Goal: Information Seeking & Learning: Learn about a topic

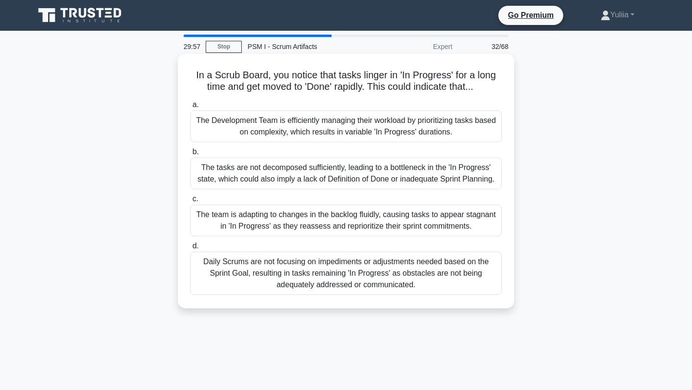
click at [472, 180] on div "The tasks are not decomposed sufficiently, leading to a bottleneck in the 'In P…" at bounding box center [345, 174] width 311 height 32
click at [190, 155] on input "b. The tasks are not decomposed sufficiently, leading to a bottleneck in the 'I…" at bounding box center [190, 152] width 0 height 6
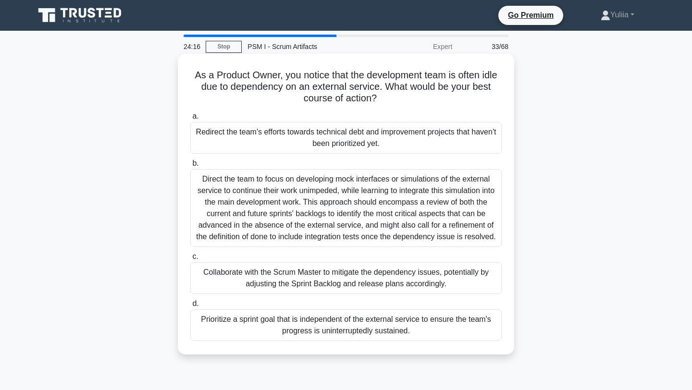
click at [315, 192] on div "Direct the team to focus on developing mock interfaces or simulations of the ex…" at bounding box center [345, 208] width 311 height 78
click at [190, 167] on input "b. Direct the team to focus on developing mock interfaces or simulations of the…" at bounding box center [190, 164] width 0 height 6
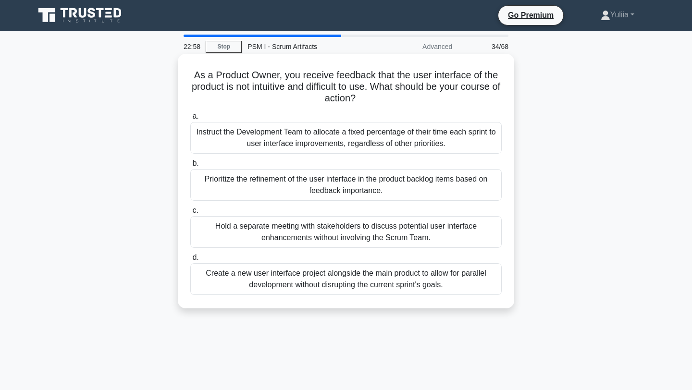
click at [292, 176] on div "Prioritize the refinement of the user interface in the product backlog items ba…" at bounding box center [345, 185] width 311 height 32
click at [190, 167] on input "b. Prioritize the refinement of the user interface in the product backlog items…" at bounding box center [190, 164] width 0 height 6
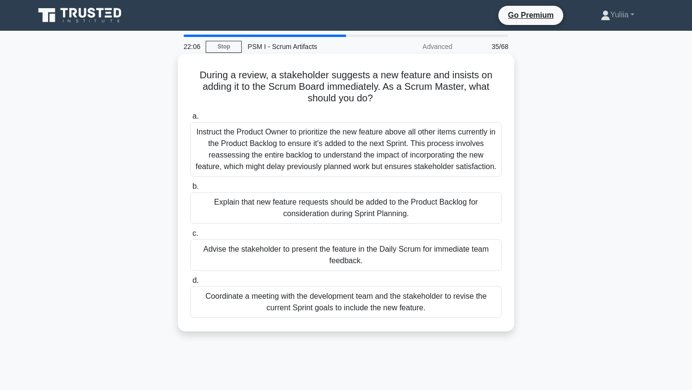
click at [311, 308] on div "Coordinate a meeting with the development team and the stakeholder to revise th…" at bounding box center [345, 302] width 311 height 32
click at [190, 284] on input "d. Coordinate a meeting with the development team and the stakeholder to revise…" at bounding box center [190, 281] width 0 height 6
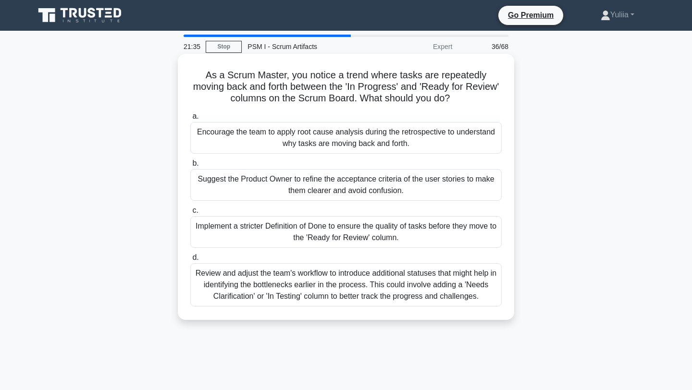
click at [349, 290] on div "Review and adjust the team's workflow to introduce additional statuses that mig…" at bounding box center [345, 284] width 311 height 43
click at [190, 261] on input "d. Review and adjust the team's workflow to introduce additional statuses that …" at bounding box center [190, 258] width 0 height 6
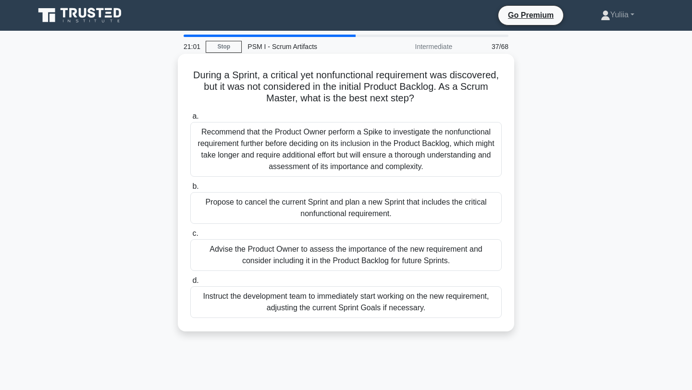
click at [346, 174] on div "Recommend that the Product Owner perform a Spike to investigate the nonfunction…" at bounding box center [345, 149] width 311 height 55
click at [190, 120] on input "a. Recommend that the Product Owner perform a Spike to investigate the nonfunct…" at bounding box center [190, 116] width 0 height 6
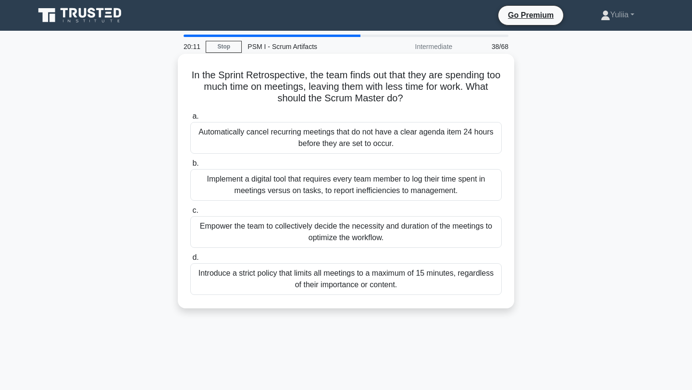
click at [468, 227] on div "Empower the team to collectively decide the necessity and duration of the meeti…" at bounding box center [345, 232] width 311 height 32
click at [190, 214] on input "c. Empower the team to collectively decide the necessity and duration of the me…" at bounding box center [190, 211] width 0 height 6
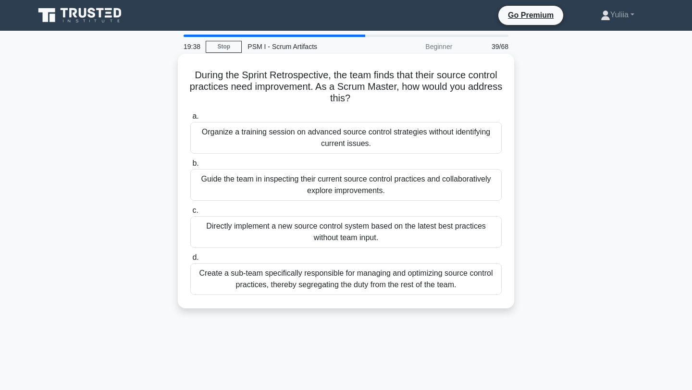
click at [444, 188] on div "Guide the team in inspecting their current source control practices and collabo…" at bounding box center [345, 185] width 311 height 32
click at [190, 167] on input "b. Guide the team in inspecting their current source control practices and coll…" at bounding box center [190, 164] width 0 height 6
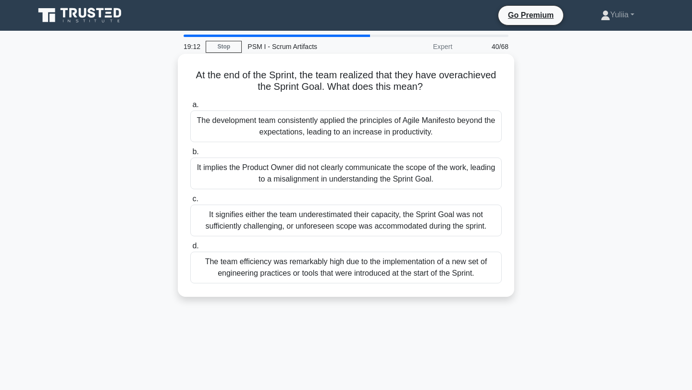
click at [408, 232] on div "It signifies either the team underestimated their capacity, the Sprint Goal was…" at bounding box center [345, 221] width 311 height 32
click at [190, 202] on input "c. It signifies either the team underestimated their capacity, the Sprint Goal …" at bounding box center [190, 199] width 0 height 6
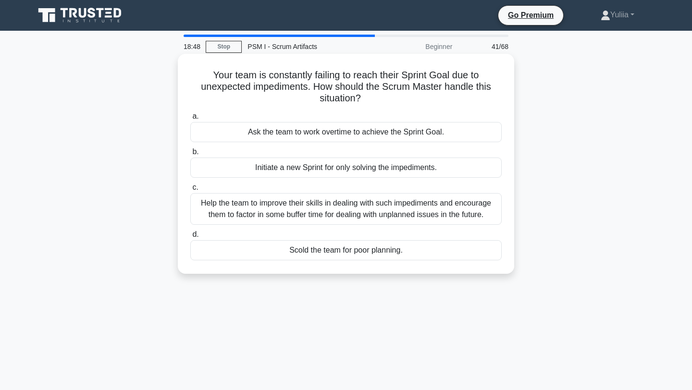
click at [465, 212] on div "Help the team to improve their skills in dealing with such impediments and enco…" at bounding box center [345, 209] width 311 height 32
click at [190, 191] on input "c. Help the team to improve their skills in dealing with such impediments and e…" at bounding box center [190, 188] width 0 height 6
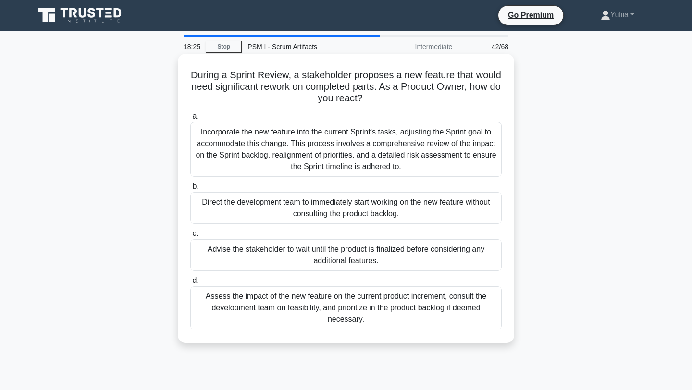
click at [318, 316] on div "Assess the impact of the new feature on the current product increment, consult …" at bounding box center [345, 307] width 311 height 43
click at [190, 284] on input "d. Assess the impact of the new feature on the current product increment, consu…" at bounding box center [190, 281] width 0 height 6
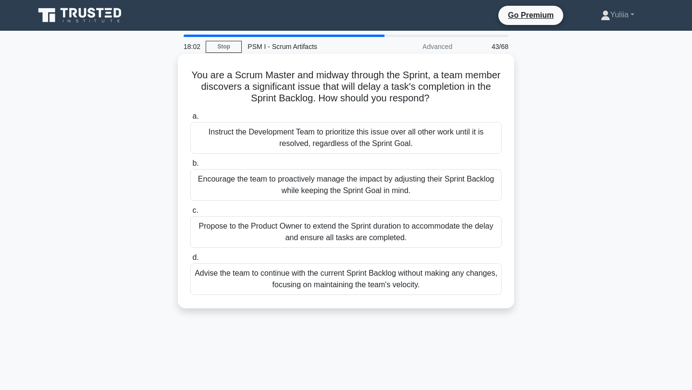
click at [347, 189] on div "Encourage the team to proactively manage the impact by adjusting their Sprint B…" at bounding box center [345, 185] width 311 height 32
click at [190, 167] on input "b. Encourage the team to proactively manage the impact by adjusting their Sprin…" at bounding box center [190, 164] width 0 height 6
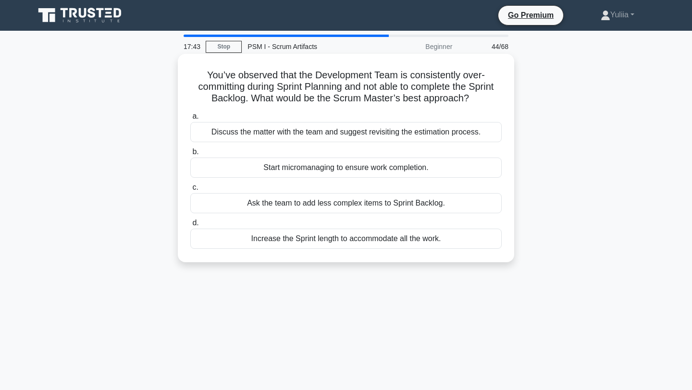
click at [373, 135] on div "Discuss the matter with the team and suggest revisiting the estimation process." at bounding box center [345, 132] width 311 height 20
click at [190, 120] on input "a. Discuss the matter with the team and suggest revisiting the estimation proce…" at bounding box center [190, 116] width 0 height 6
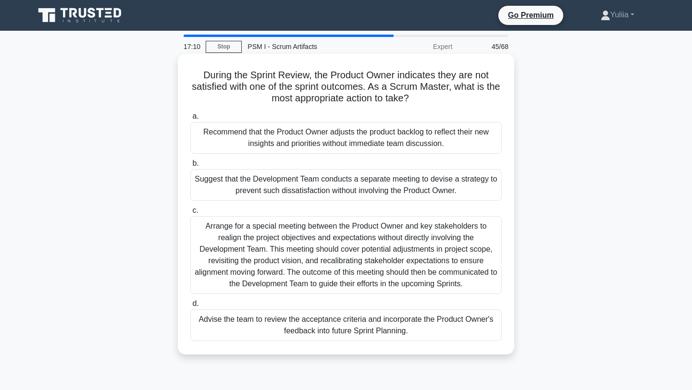
click at [415, 242] on div "Arrange for a special meeting between the Product Owner and key stakeholders to…" at bounding box center [345, 255] width 311 height 78
click at [190, 214] on input "c. Arrange for a special meeting between the Product Owner and key stakeholders…" at bounding box center [190, 211] width 0 height 6
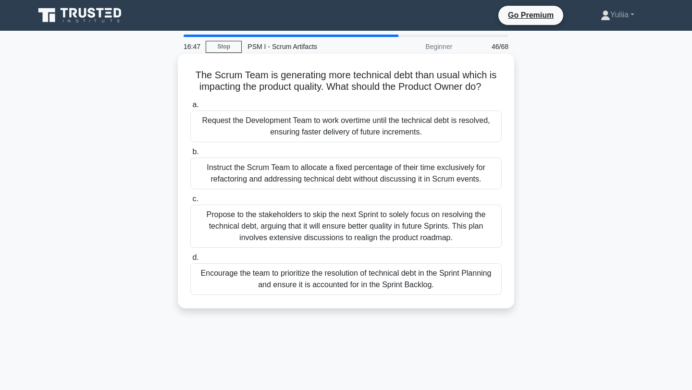
click at [429, 274] on div "Encourage the team to prioritize the resolution of technical debt in the Sprint…" at bounding box center [345, 279] width 311 height 32
click at [190, 261] on input "d. Encourage the team to prioritize the resolution of technical debt in the Spr…" at bounding box center [190, 258] width 0 height 6
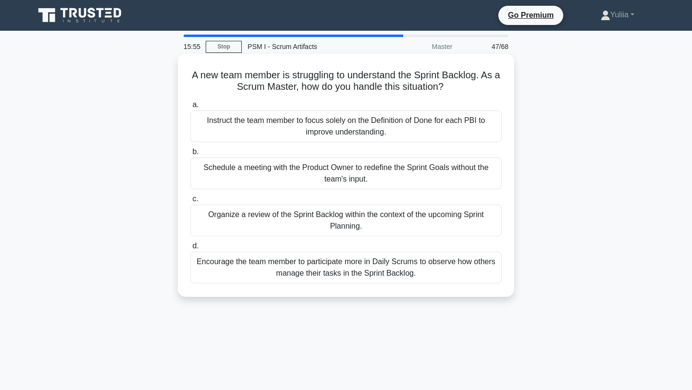
click at [372, 123] on div "Instruct the team member to focus solely on the Definition of Done for each PBI…" at bounding box center [345, 127] width 311 height 32
click at [190, 108] on input "a. Instruct the team member to focus solely on the Definition of Done for each …" at bounding box center [190, 105] width 0 height 6
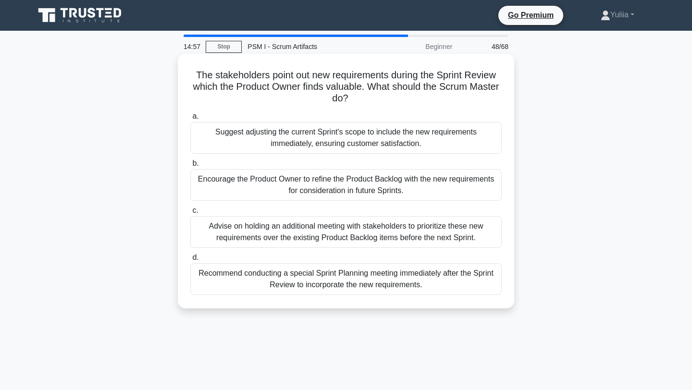
click at [297, 186] on div "Encourage the Product Owner to refine the Product Backlog with the new requirem…" at bounding box center [345, 185] width 311 height 32
click at [190, 167] on input "b. Encourage the Product Owner to refine the Product Backlog with the new requi…" at bounding box center [190, 164] width 0 height 6
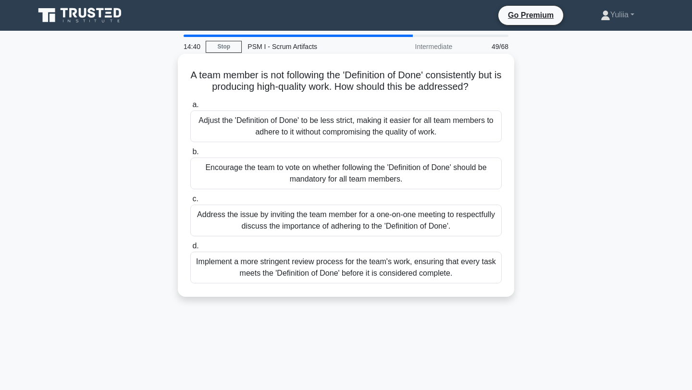
click at [323, 223] on div "Address the issue by inviting the team member for a one-on-one meeting to respe…" at bounding box center [345, 221] width 311 height 32
click at [190, 202] on input "c. Address the issue by inviting the team member for a one-on-one meeting to re…" at bounding box center [190, 199] width 0 height 6
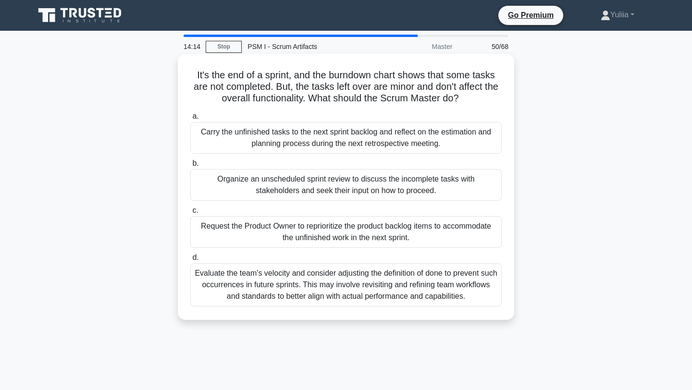
click at [382, 143] on div "Carry the unfinished tasks to the next sprint backlog and reflect on the estima…" at bounding box center [345, 138] width 311 height 32
click at [387, 135] on div "Carry the unfinished tasks to the next sprint backlog and reflect on the estima…" at bounding box center [345, 138] width 311 height 32
click at [190, 120] on input "a. Carry the unfinished tasks to the next sprint backlog and reflect on the est…" at bounding box center [190, 116] width 0 height 6
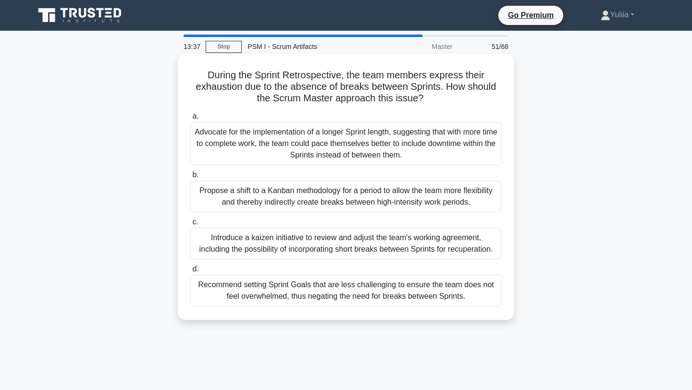
click at [312, 295] on div "Recommend setting Sprint Goals that are less challenging to ensure the team doe…" at bounding box center [345, 291] width 311 height 32
click at [190, 272] on input "d. Recommend setting Sprint Goals that are less challenging to ensure the team …" at bounding box center [190, 269] width 0 height 6
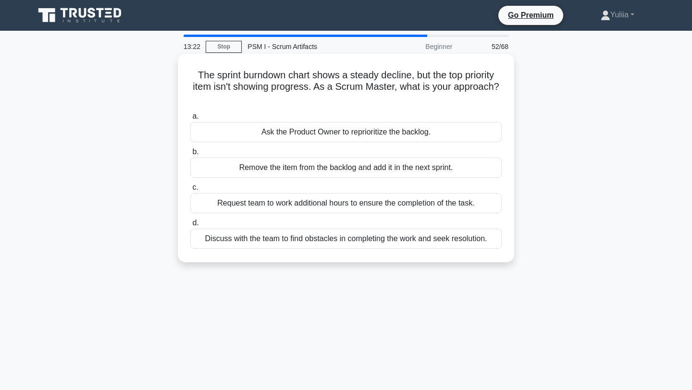
click at [458, 239] on div "Discuss with the team to find obstacles in completing the work and seek resolut…" at bounding box center [345, 239] width 311 height 20
click at [190, 226] on input "d. Discuss with the team to find obstacles in completing the work and seek reso…" at bounding box center [190, 223] width 0 height 6
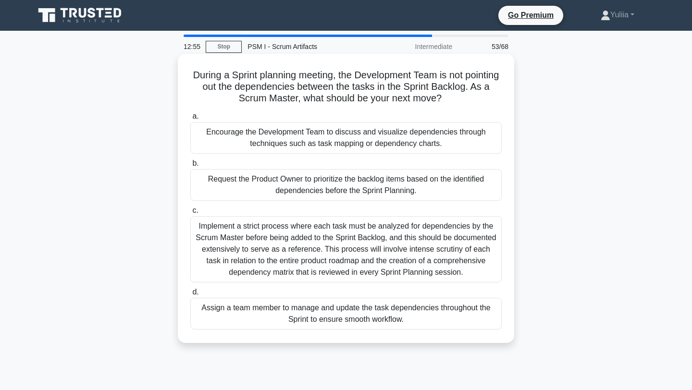
click at [445, 145] on div "Encourage the Development Team to discuss and visualize dependencies through te…" at bounding box center [345, 138] width 311 height 32
click at [190, 120] on input "a. Encourage the Development Team to discuss and visualize dependencies through…" at bounding box center [190, 116] width 0 height 6
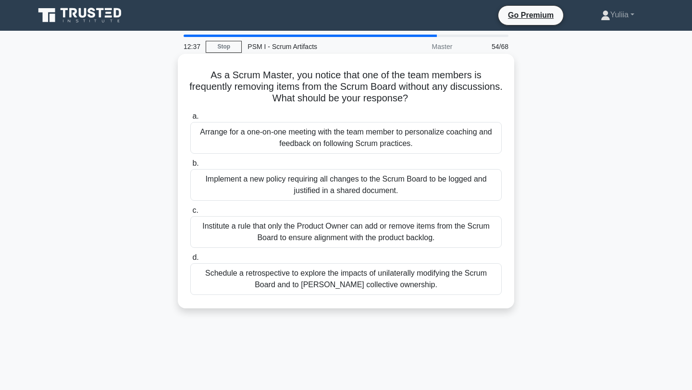
click at [442, 146] on div "Arrange for a one-on-one meeting with the team member to personalize coaching a…" at bounding box center [345, 138] width 311 height 32
click at [190, 120] on input "a. Arrange for a one-on-one meeting with the team member to personalize coachin…" at bounding box center [190, 116] width 0 height 6
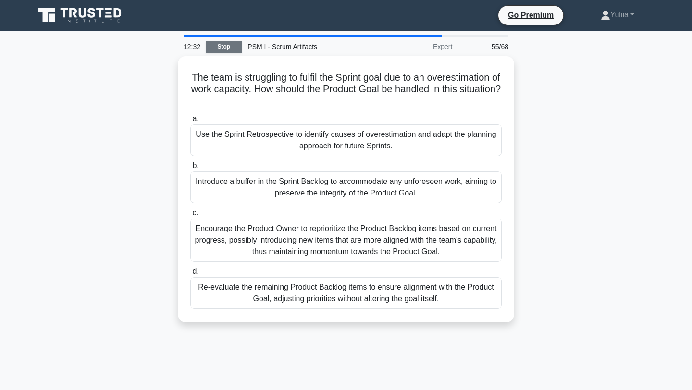
click at [228, 51] on link "Stop" at bounding box center [224, 47] width 36 height 12
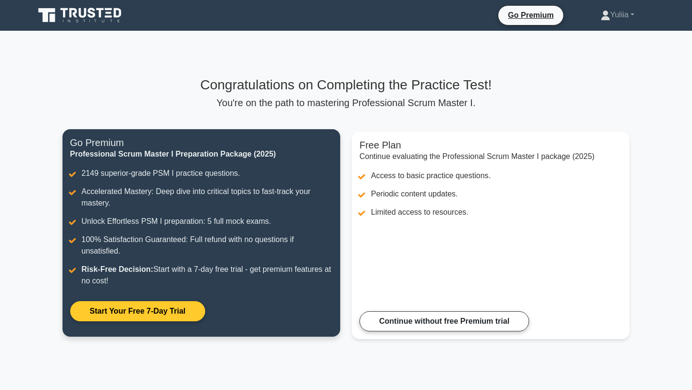
scroll to position [101, 0]
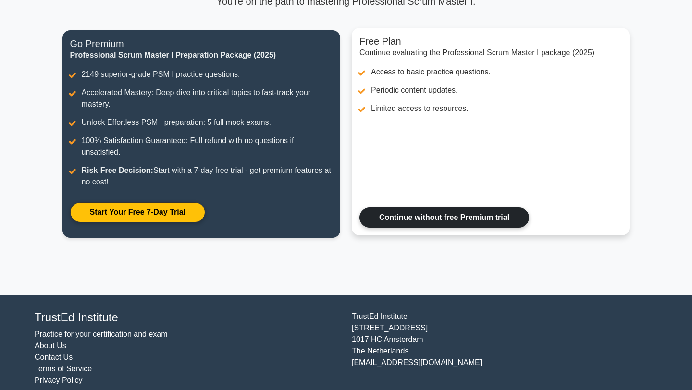
click at [437, 208] on link "Continue without free Premium trial" at bounding box center [444, 218] width 170 height 20
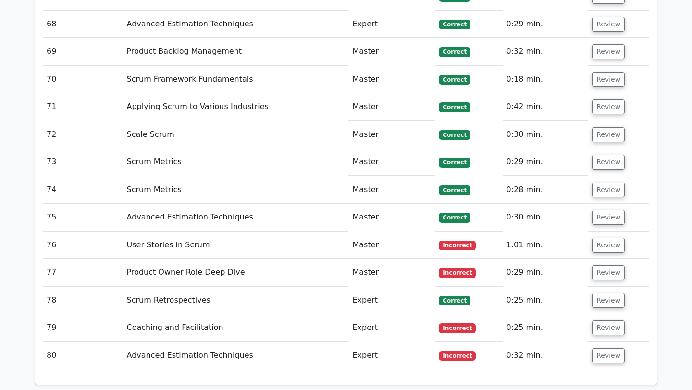
scroll to position [3644, 0]
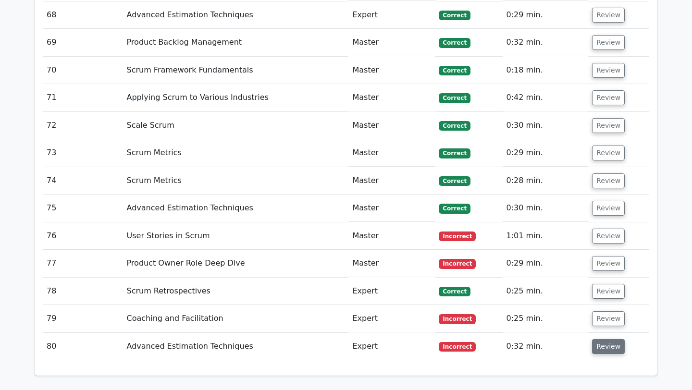
click at [607, 339] on button "Review" at bounding box center [608, 346] width 33 height 15
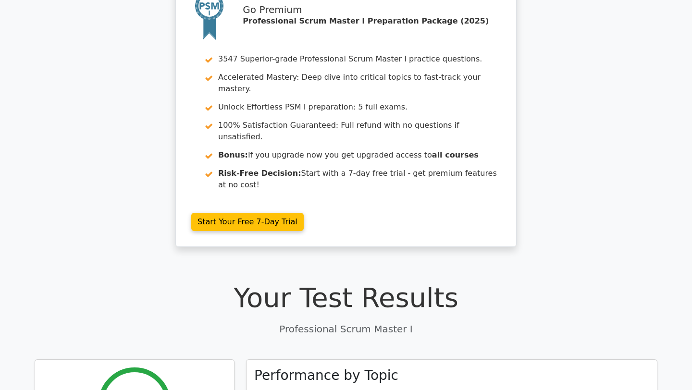
scroll to position [0, 0]
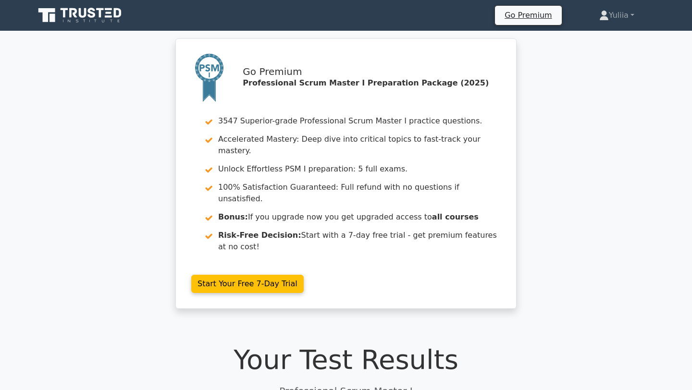
click at [61, 25] on icon at bounding box center [81, 15] width 92 height 18
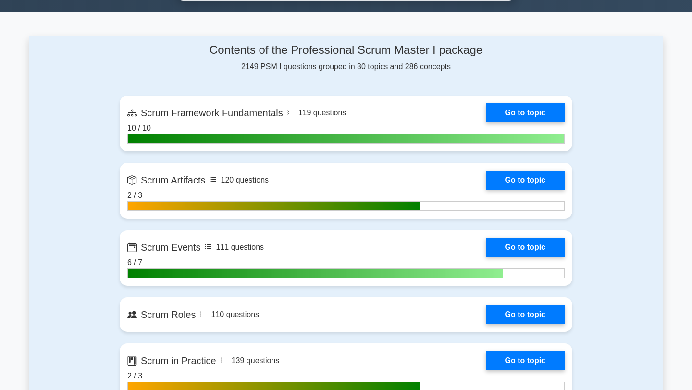
scroll to position [694, 0]
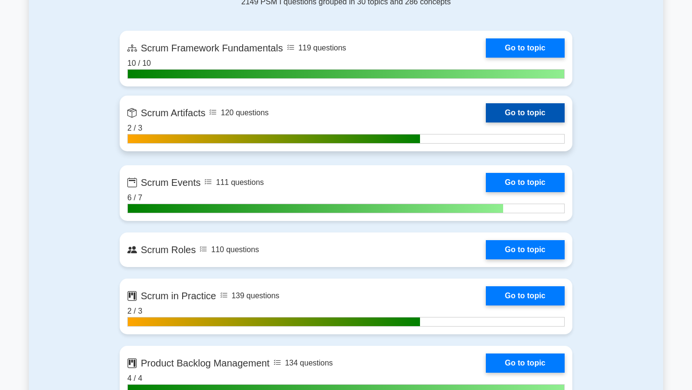
click at [529, 112] on link "Go to topic" at bounding box center [525, 112] width 79 height 19
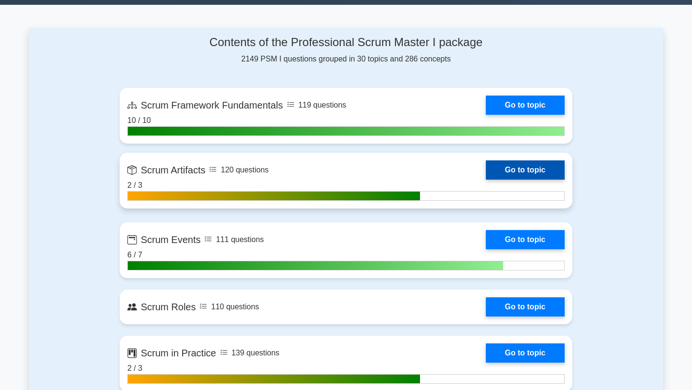
scroll to position [636, 0]
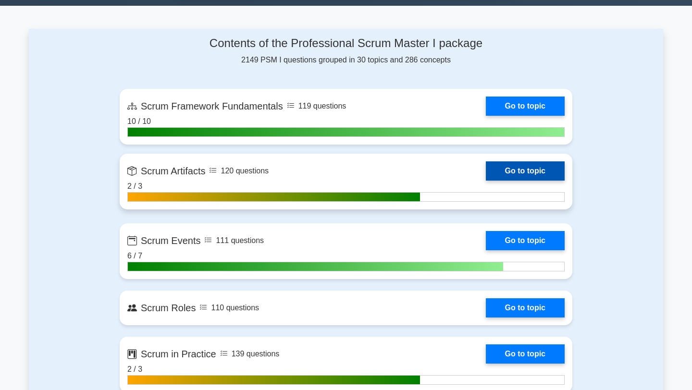
click at [486, 172] on link "Go to topic" at bounding box center [525, 170] width 79 height 19
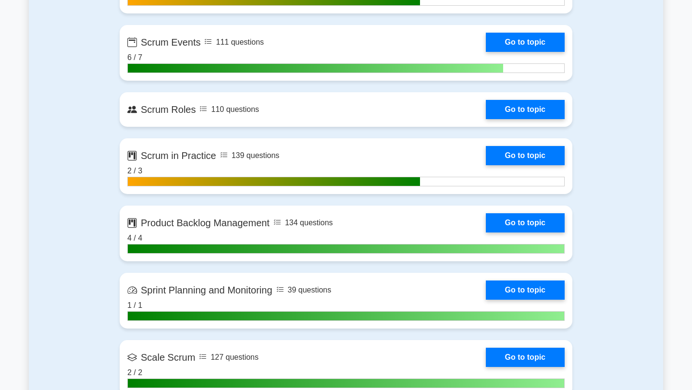
scroll to position [838, 0]
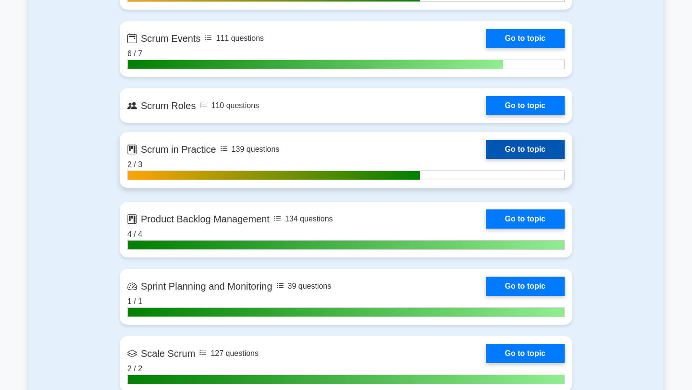
click at [518, 151] on link "Go to topic" at bounding box center [525, 149] width 79 height 19
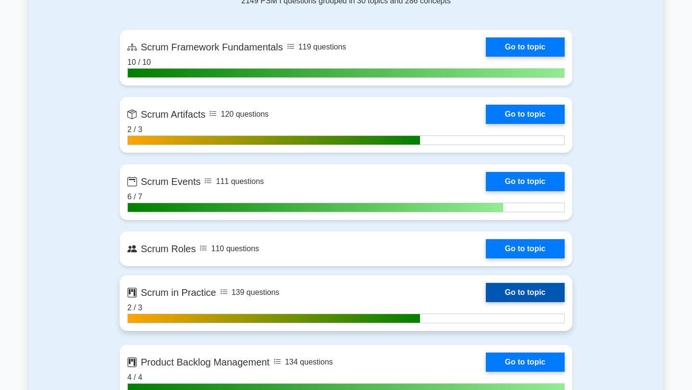
scroll to position [661, 0]
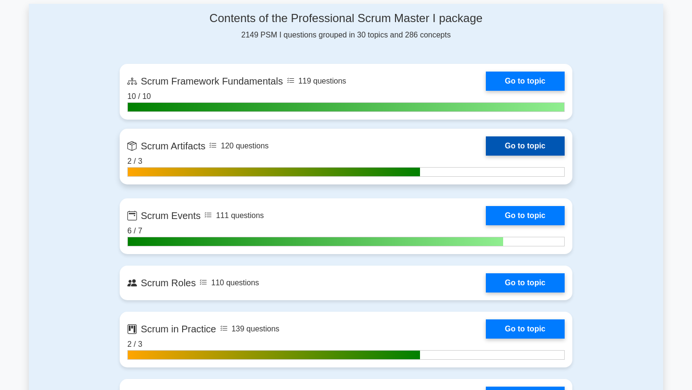
click at [521, 138] on link "Go to topic" at bounding box center [525, 145] width 79 height 19
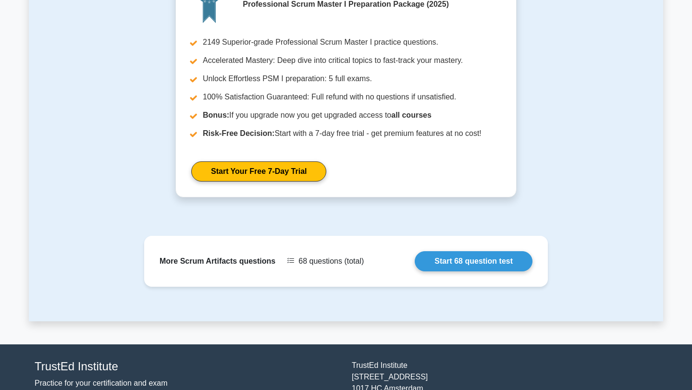
scroll to position [677, 0]
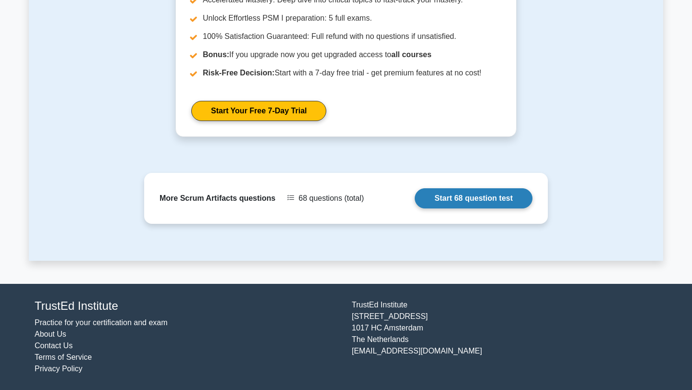
click at [468, 208] on link "Start 68 question test" at bounding box center [474, 198] width 118 height 20
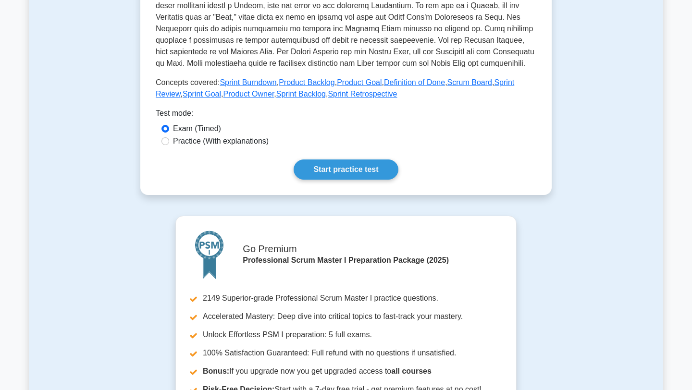
scroll to position [0, 0]
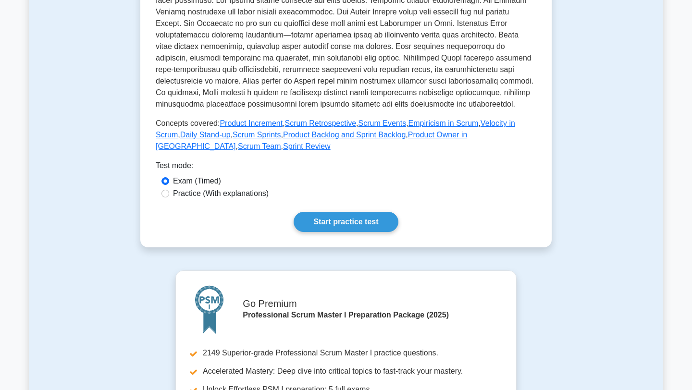
scroll to position [711, 0]
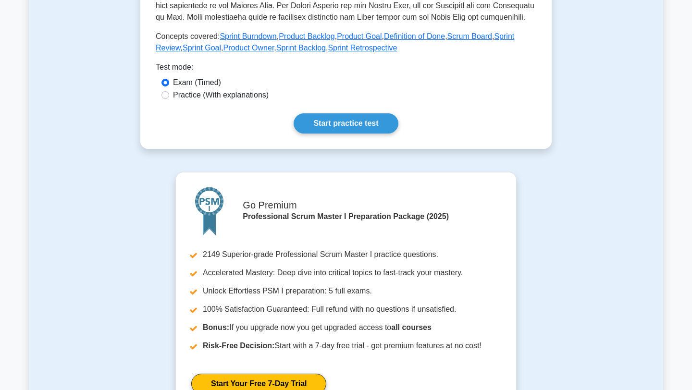
scroll to position [677, 0]
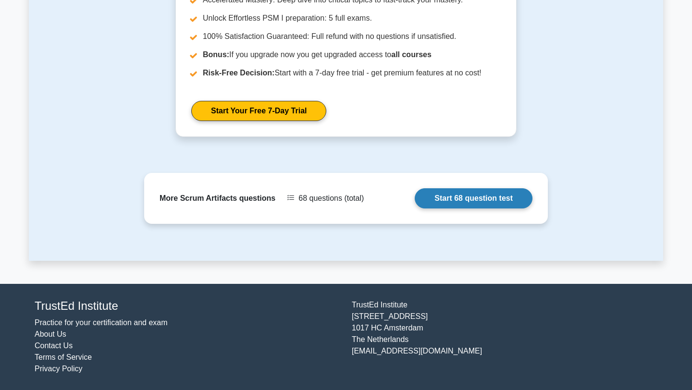
click at [484, 201] on link "Start 68 question test" at bounding box center [474, 198] width 118 height 20
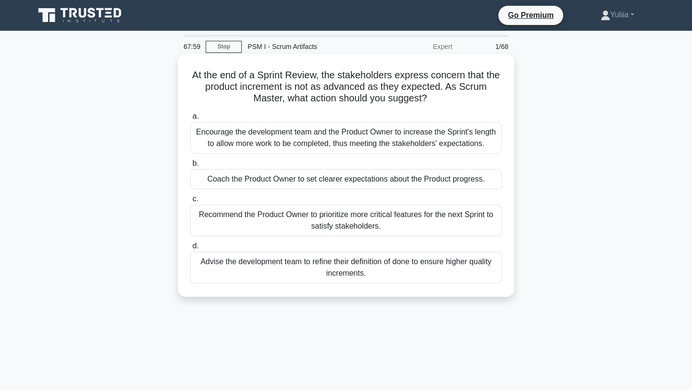
click at [384, 145] on div "Encourage the development team and the Product Owner to increase the Sprint's l…" at bounding box center [345, 138] width 311 height 32
click at [190, 120] on input "a. Encourage the development team and the Product Owner to increase the Sprint'…" at bounding box center [190, 116] width 0 height 6
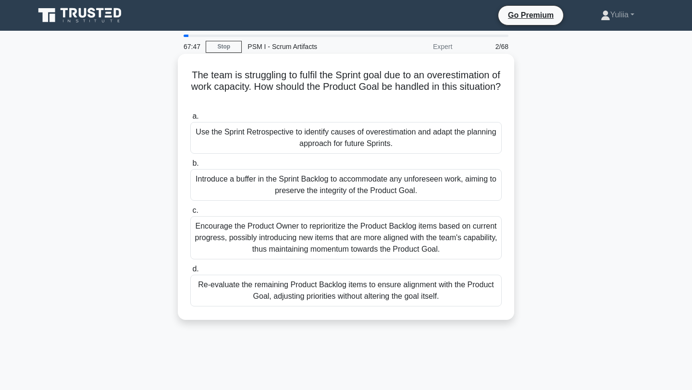
click at [346, 232] on div "Encourage the Product Owner to reprioritize the Product Backlog items based on …" at bounding box center [345, 237] width 311 height 43
click at [190, 214] on input "c. Encourage the Product Owner to reprioritize the Product Backlog items based …" at bounding box center [190, 211] width 0 height 6
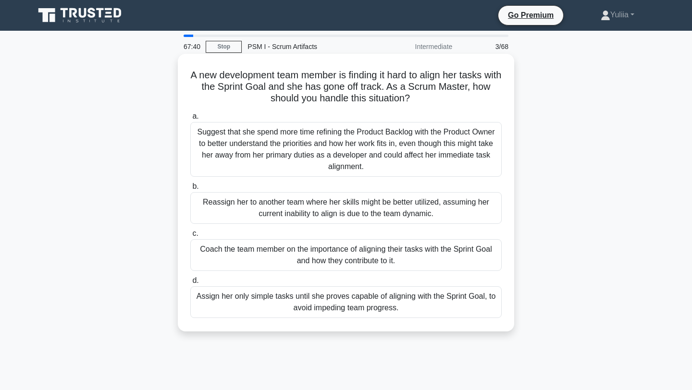
click at [329, 140] on div "Suggest that she spend more time refining the Product Backlog with the Product …" at bounding box center [345, 149] width 311 height 55
click at [190, 120] on input "a. Suggest that she spend more time refining the Product Backlog with the Produ…" at bounding box center [190, 116] width 0 height 6
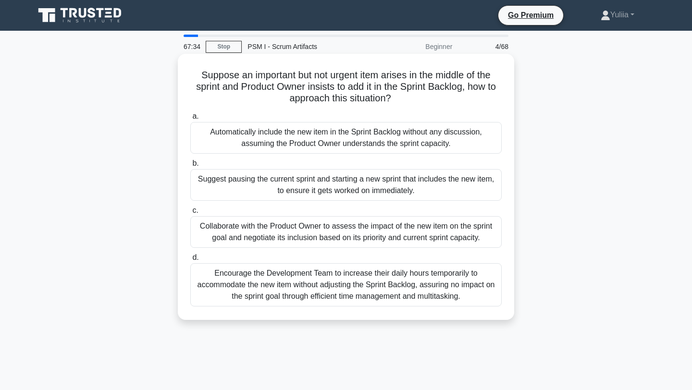
click at [350, 270] on div "Encourage the Development Team to increase their daily hours temporarily to acc…" at bounding box center [345, 284] width 311 height 43
click at [190, 261] on input "d. Encourage the Development Team to increase their daily hours temporarily to …" at bounding box center [190, 258] width 0 height 6
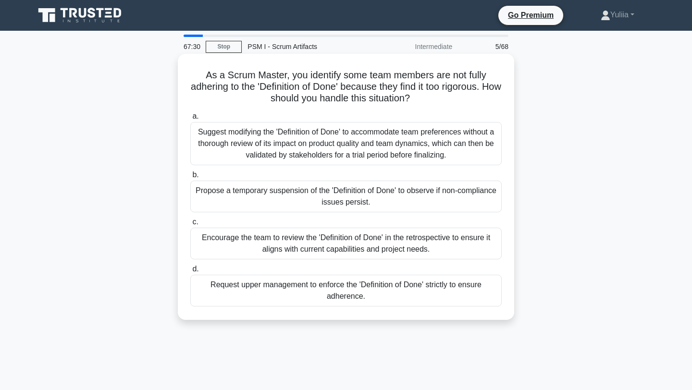
click at [353, 223] on label "c. Encourage the team to review the 'Definition of Done' in the retrospective t…" at bounding box center [345, 237] width 311 height 43
click at [190, 223] on input "c. Encourage the team to review the 'Definition of Done' in the retrospective t…" at bounding box center [190, 222] width 0 height 6
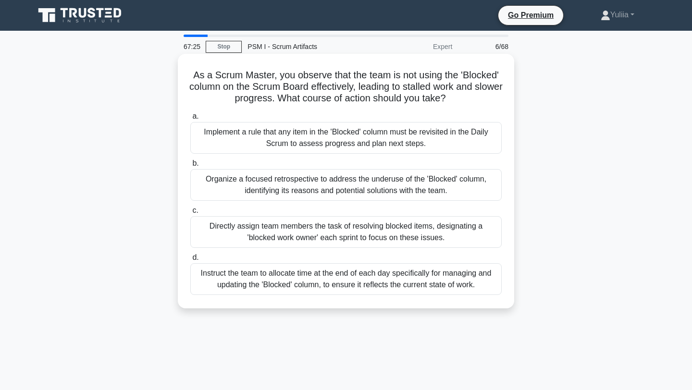
click at [361, 190] on div "Organize a focused retrospective to address the underuse of the 'Blocked' colum…" at bounding box center [345, 185] width 311 height 32
click at [190, 167] on input "b. Organize a focused retrospective to address the underuse of the 'Blocked' co…" at bounding box center [190, 164] width 0 height 6
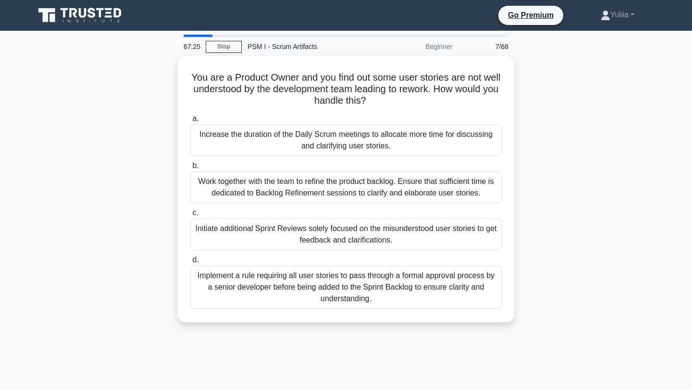
click at [361, 190] on div "Work together with the team to refine the product backlog. Ensure that sufficie…" at bounding box center [345, 188] width 311 height 32
click at [190, 169] on input "b. Work together with the team to refine the product backlog. Ensure that suffi…" at bounding box center [190, 166] width 0 height 6
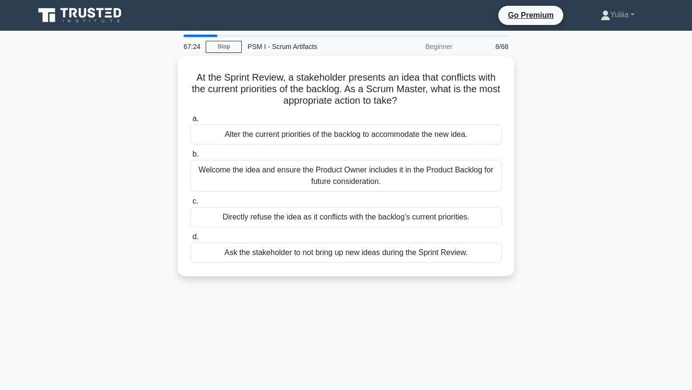
click at [361, 190] on div "a. Alter the current priorities of the backlog to accommodate the new idea. b. …" at bounding box center [346, 188] width 323 height 154
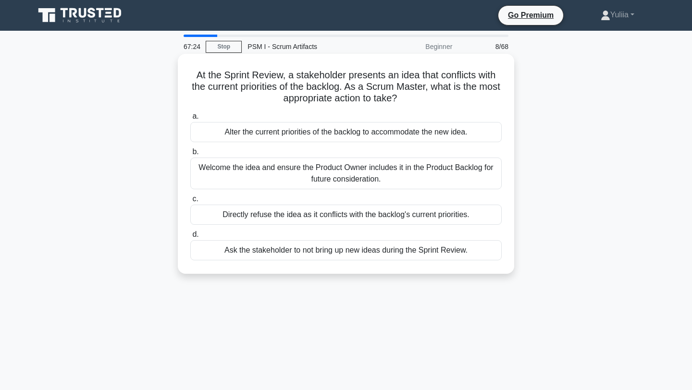
click at [359, 210] on div "Directly refuse the idea as it conflicts with the backlog's current priorities." at bounding box center [345, 215] width 311 height 20
click at [190, 202] on input "c. Directly refuse the idea as it conflicts with the backlog's current prioriti…" at bounding box center [190, 199] width 0 height 6
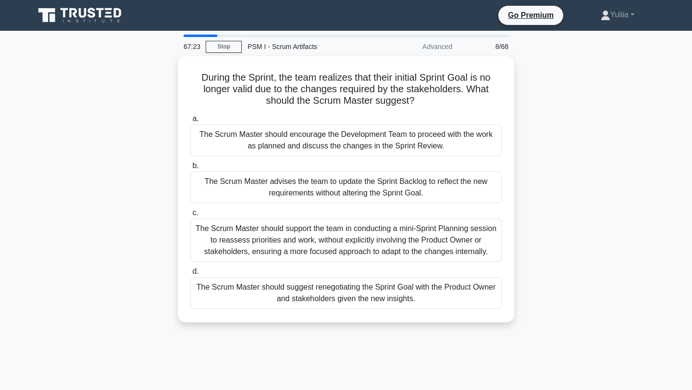
click at [359, 210] on label "c. The Scrum Master should support the team in conducting a mini-Sprint Plannin…" at bounding box center [345, 234] width 311 height 55
click at [190, 210] on input "c. The Scrum Master should support the team in conducting a mini-Sprint Plannin…" at bounding box center [190, 213] width 0 height 6
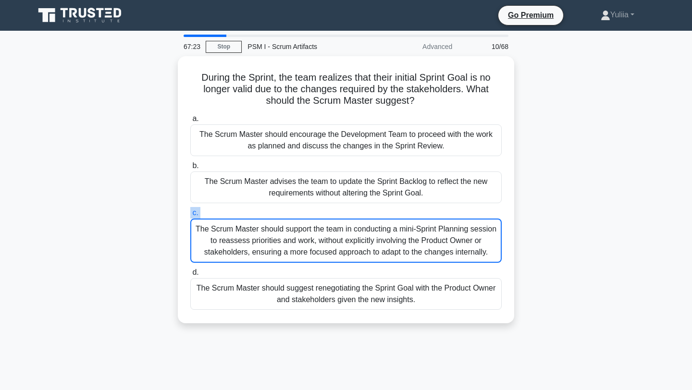
click at [359, 210] on label "c. The Scrum Master should support the team in conducting a mini-Sprint Plannin…" at bounding box center [345, 235] width 311 height 56
click at [190, 210] on input "c. The Scrum Master should support the team in conducting a mini-Sprint Plannin…" at bounding box center [190, 213] width 0 height 6
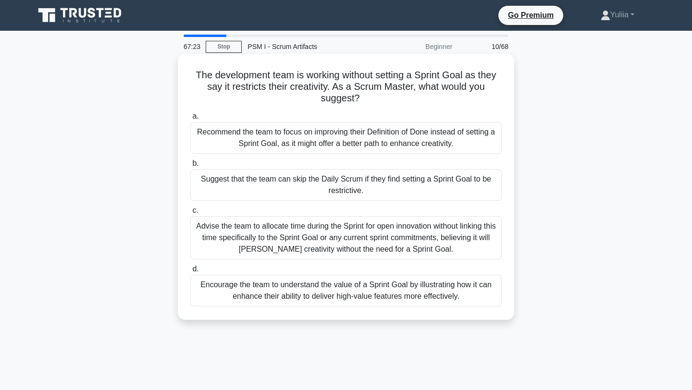
click at [358, 175] on div "Suggest that the team can skip the Daily Scrum if they find setting a Sprint Go…" at bounding box center [345, 185] width 311 height 32
click at [190, 167] on input "b. Suggest that the team can skip the Daily Scrum if they find setting a Sprint…" at bounding box center [190, 164] width 0 height 6
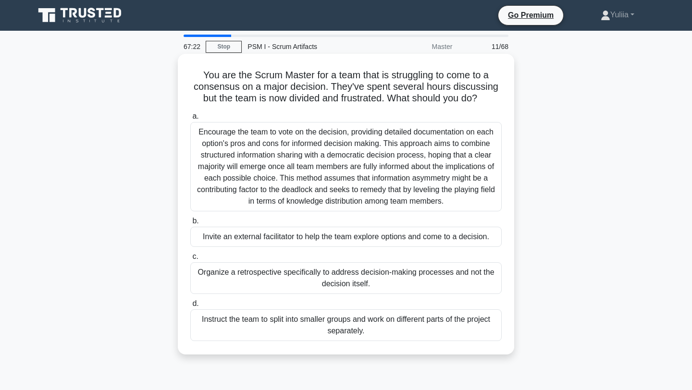
click at [360, 141] on div "Encourage the team to vote on the decision, providing detailed documentation on…" at bounding box center [345, 166] width 311 height 89
click at [190, 120] on input "a. Encourage the team to vote on the decision, providing detailed documentation…" at bounding box center [190, 116] width 0 height 6
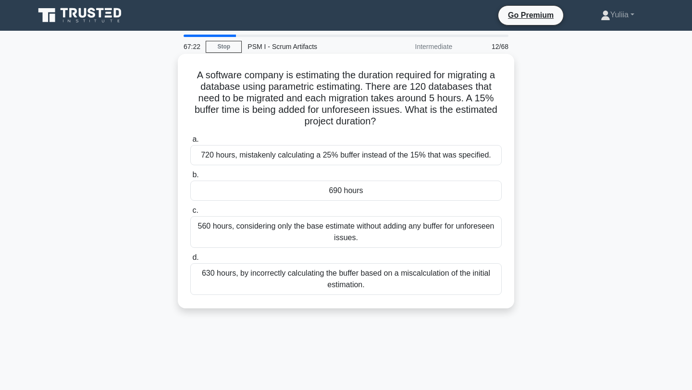
click at [360, 193] on div "690 hours" at bounding box center [345, 191] width 311 height 20
click at [190, 178] on input "b. 690 hours" at bounding box center [190, 175] width 0 height 6
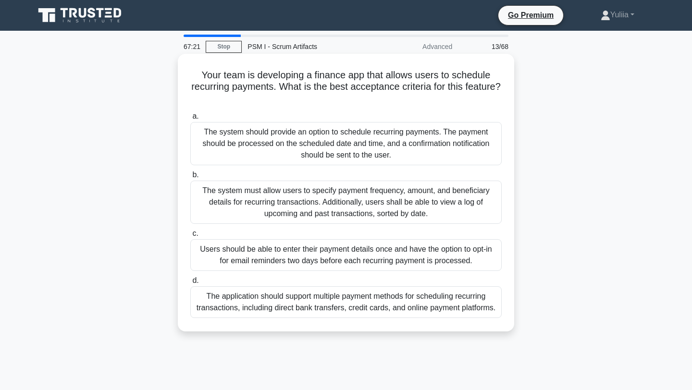
click at [359, 159] on div "The system should provide an option to schedule recurring payments. The payment…" at bounding box center [345, 143] width 311 height 43
click at [190, 120] on input "a. The system should provide an option to schedule recurring payments. The paym…" at bounding box center [190, 116] width 0 height 6
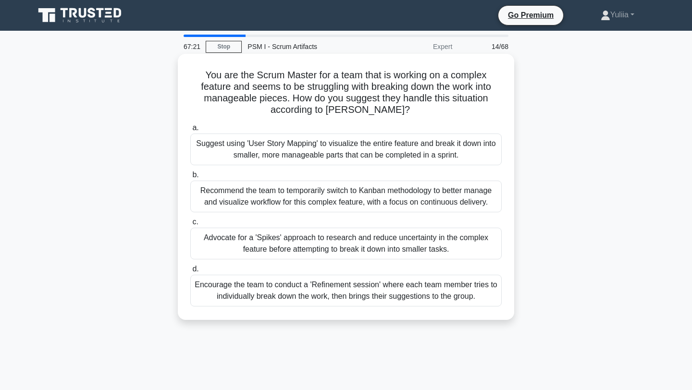
click at [359, 184] on div "Recommend the team to temporarily switch to Kanban methodology to better manage…" at bounding box center [345, 197] width 311 height 32
click at [190, 178] on input "b. Recommend the team to temporarily switch to Kanban methodology to better man…" at bounding box center [190, 175] width 0 height 6
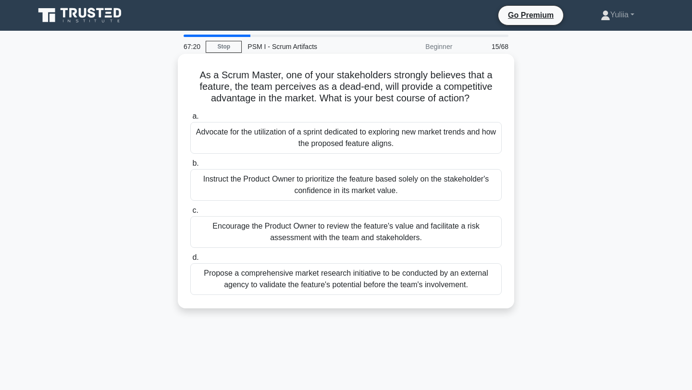
click at [358, 134] on div "Advocate for the utilization of a sprint dedicated to exploring new market tren…" at bounding box center [345, 138] width 311 height 32
click at [190, 120] on input "a. Advocate for the utilization of a sprint dedicated to exploring new market t…" at bounding box center [190, 116] width 0 height 6
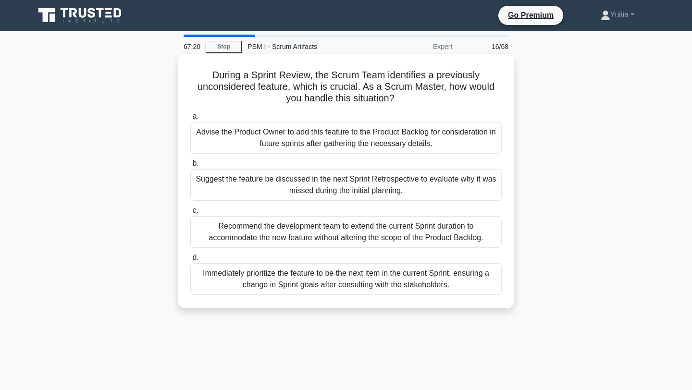
click at [358, 207] on label "c. Recommend the development team to extend the current Sprint duration to acco…" at bounding box center [345, 226] width 311 height 43
click at [190, 208] on input "c. Recommend the development team to extend the current Sprint duration to acco…" at bounding box center [190, 211] width 0 height 6
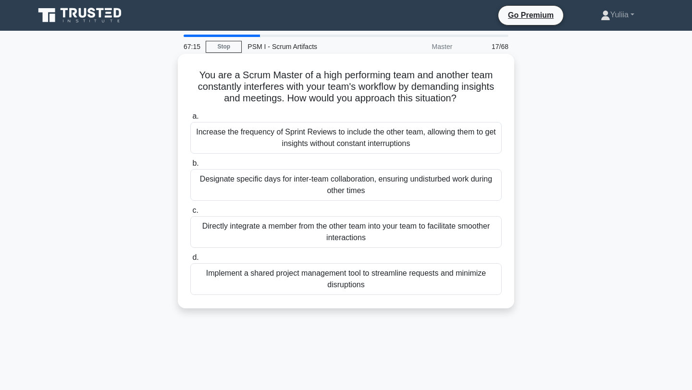
click at [389, 145] on div "Increase the frequency of Sprint Reviews to include the other team, allowing th…" at bounding box center [345, 138] width 311 height 32
click at [190, 120] on input "a. Increase the frequency of Sprint Reviews to include the other team, allowing…" at bounding box center [190, 116] width 0 height 6
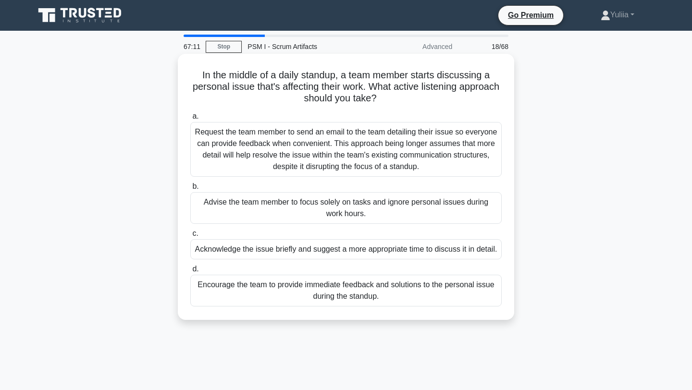
click at [384, 144] on div "Request the team member to send an email to the team detailing their issue so e…" at bounding box center [345, 149] width 311 height 55
click at [190, 120] on input "a. Request the team member to send an email to the team detailing their issue s…" at bounding box center [190, 116] width 0 height 6
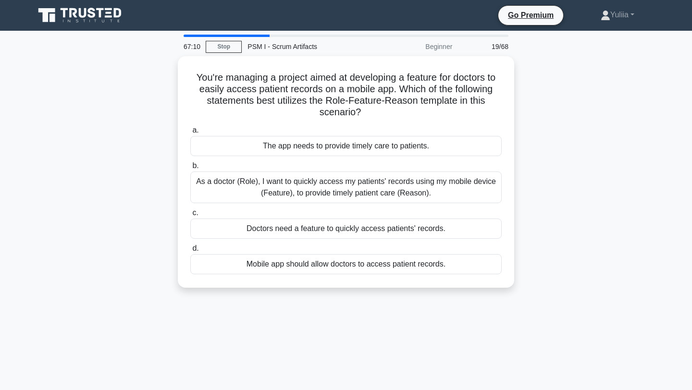
click at [46, 15] on icon at bounding box center [46, 15] width 17 height 14
